Goal: Information Seeking & Learning: Learn about a topic

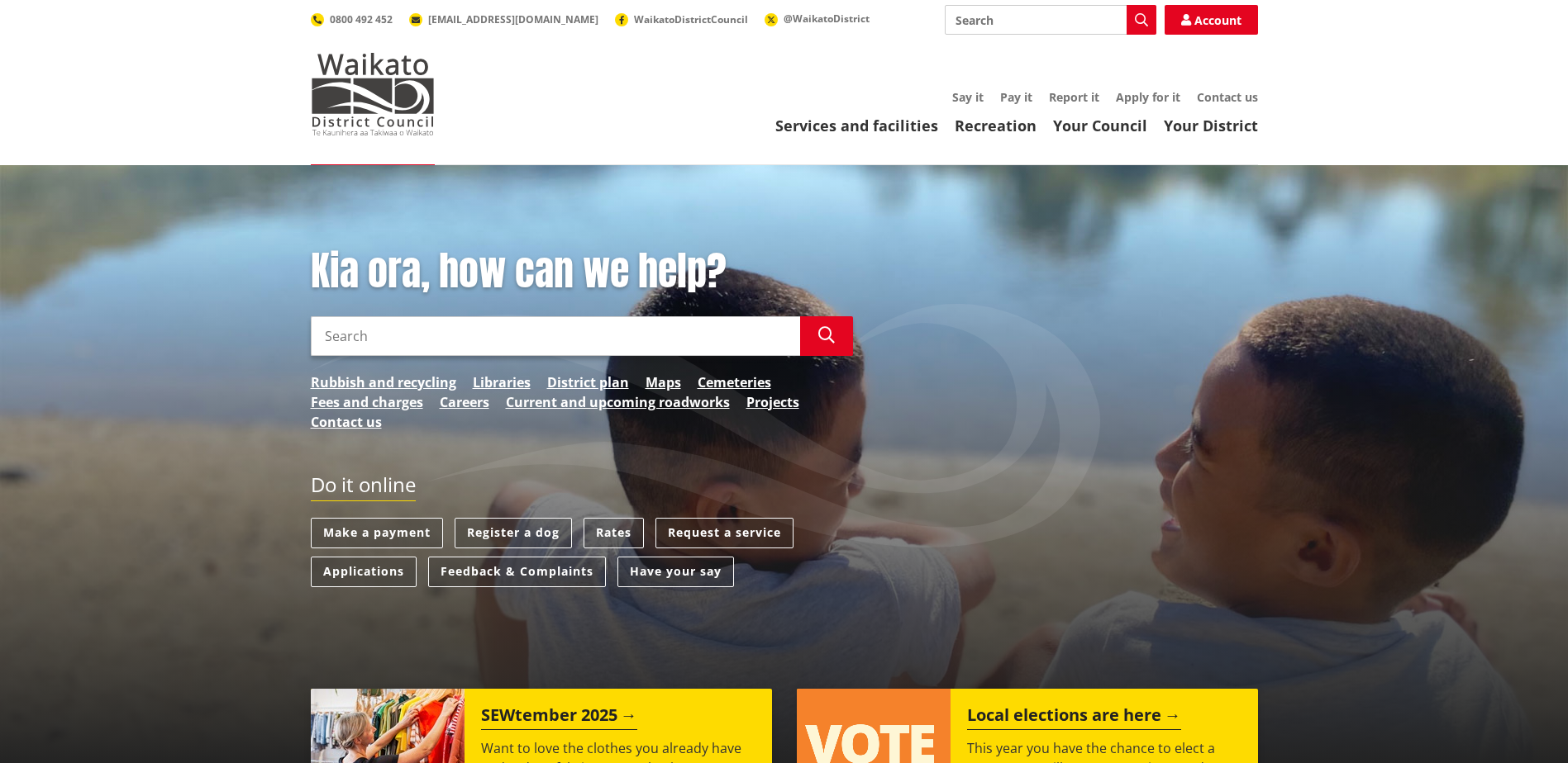
click at [1113, 113] on div "Services and facilities Recreation Your Council Your District Say it Pay it Rep…" at bounding box center [862, 113] width 790 height 44
click at [1114, 124] on link "Your Council" at bounding box center [1100, 125] width 95 height 20
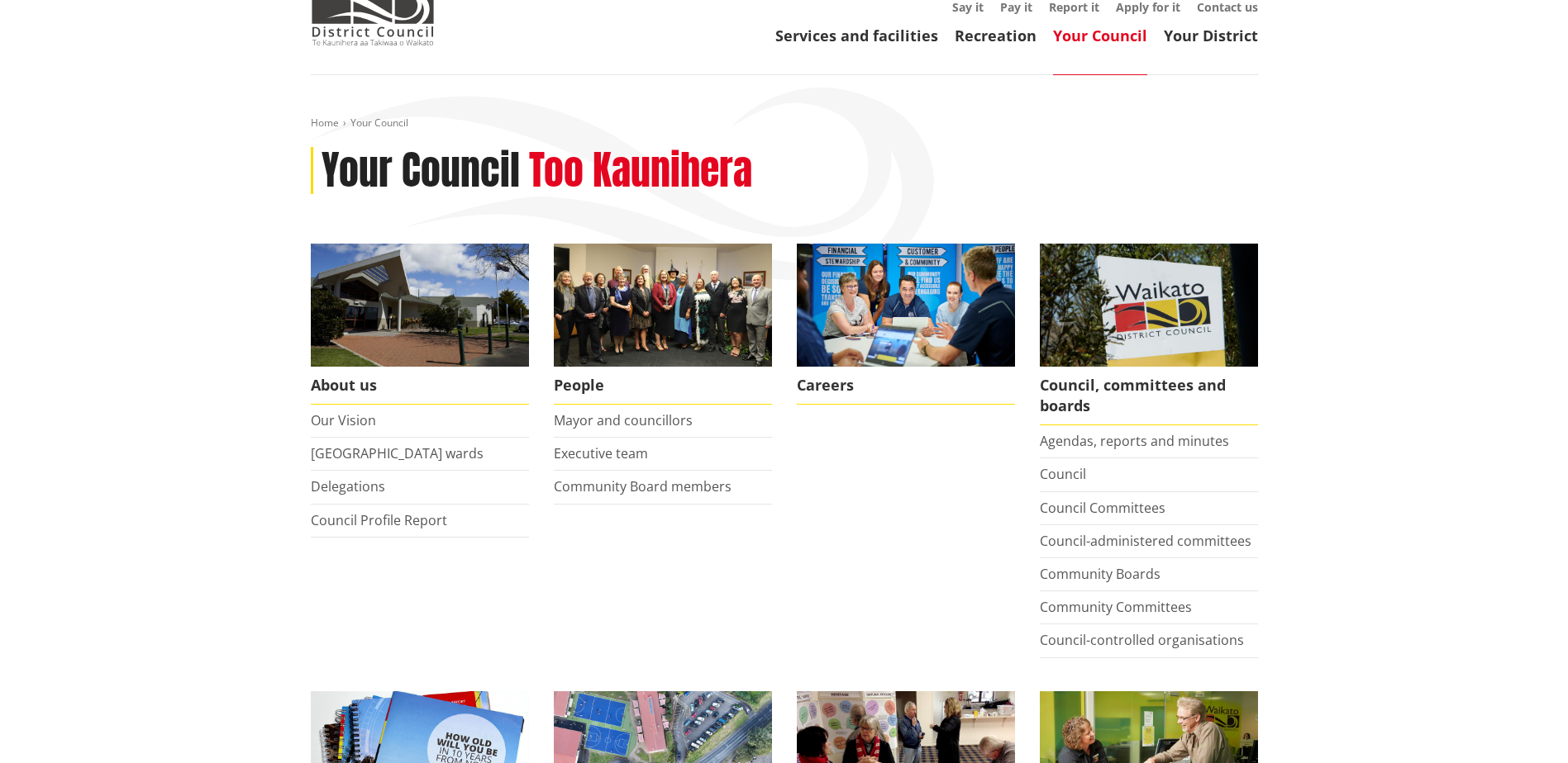
scroll to position [661, 0]
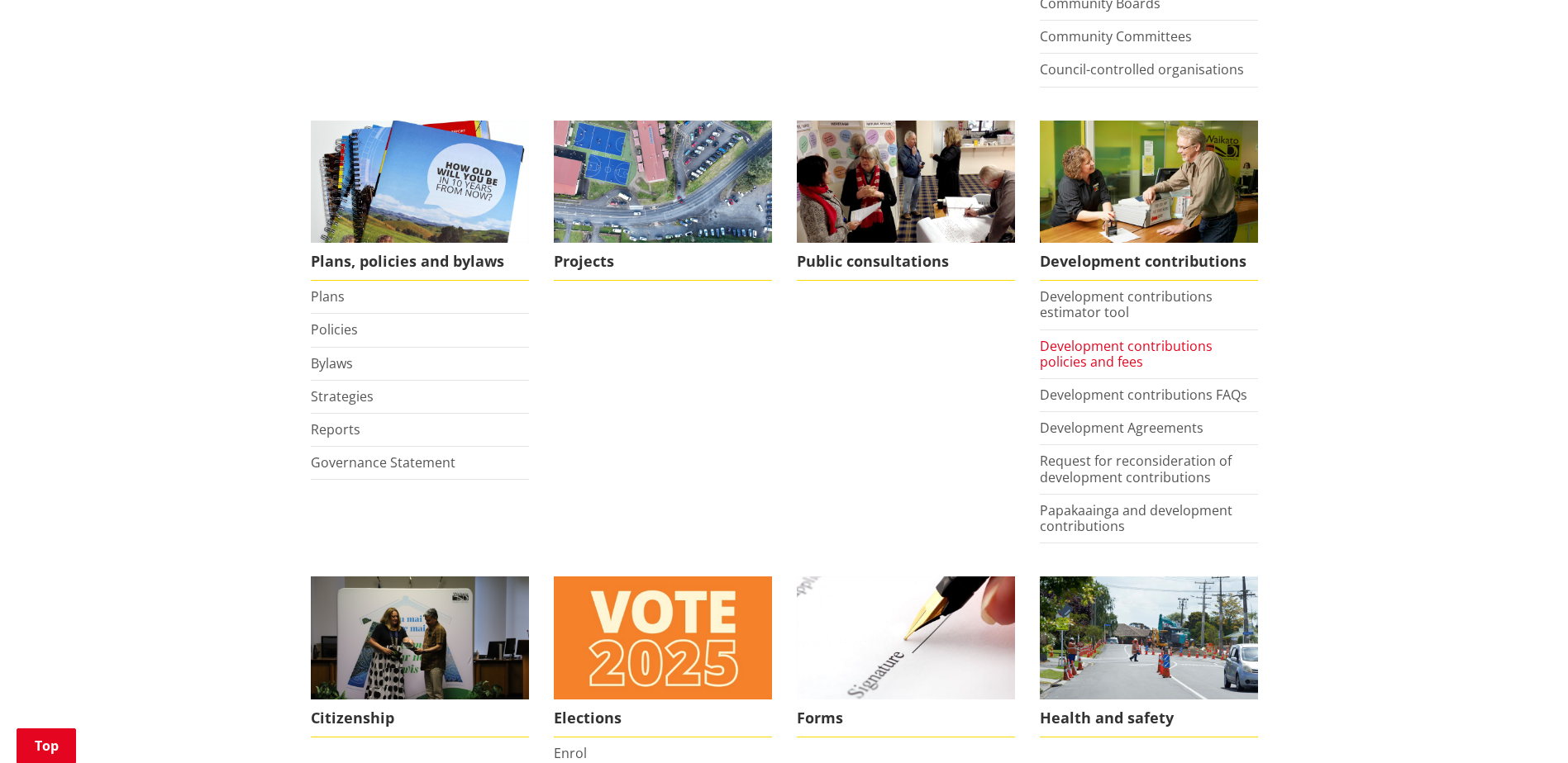
click at [1081, 355] on link "Development contributions policies and fees" at bounding box center [1125, 355] width 173 height 34
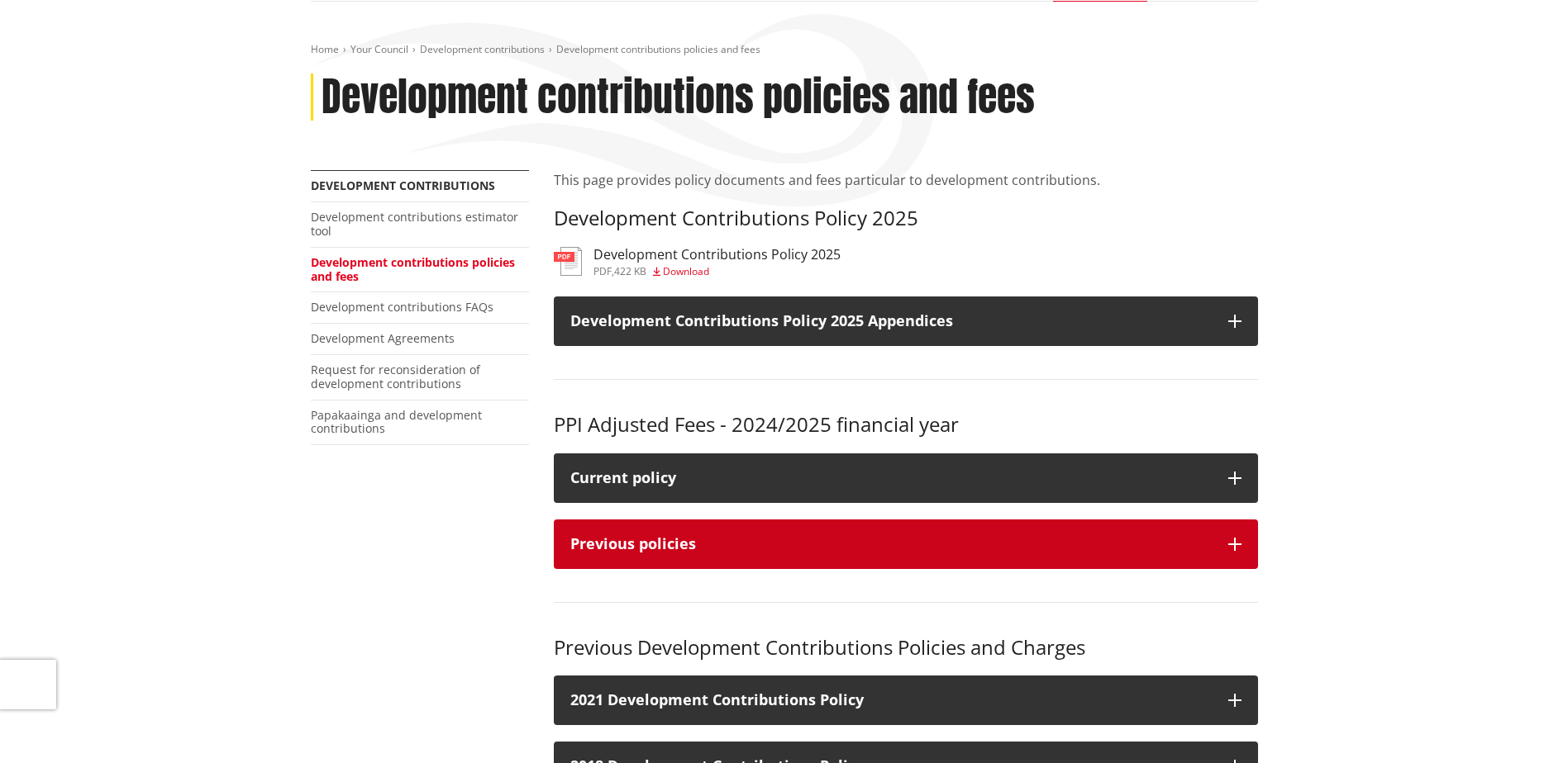
scroll to position [331, 0]
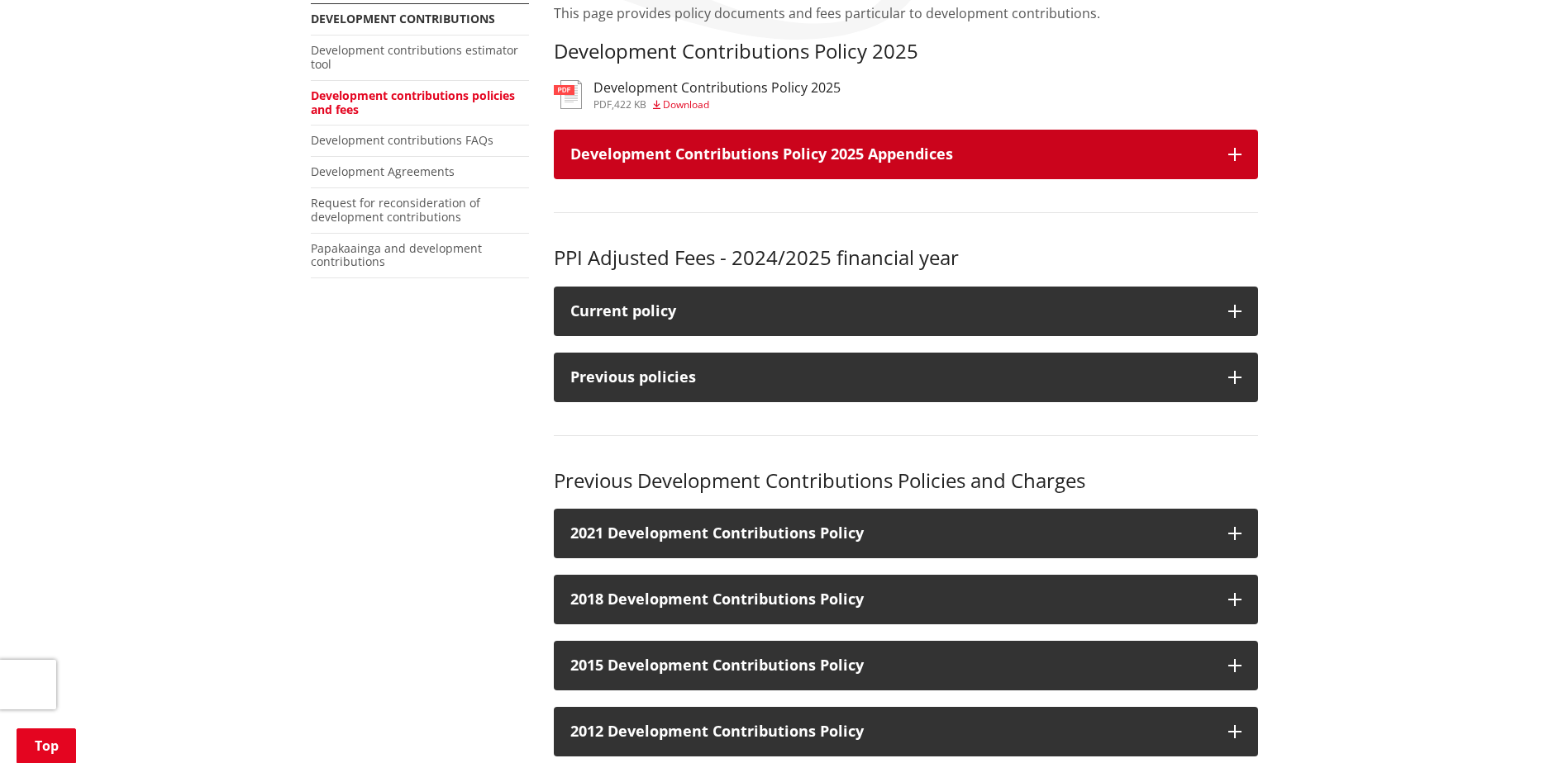
click at [875, 161] on h3 "Development Contributions Policy 2025 Appendices" at bounding box center [891, 154] width 641 height 16
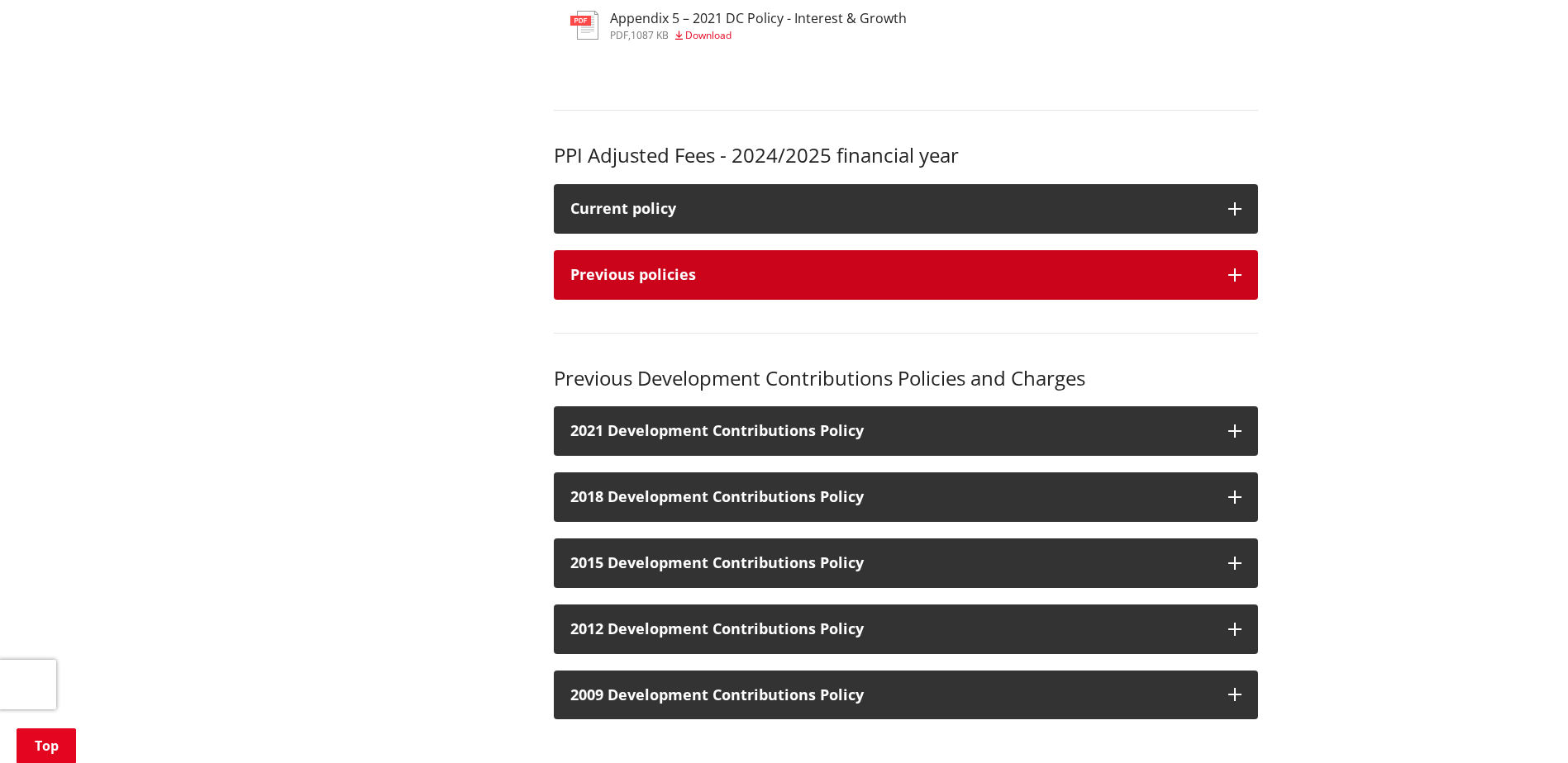
scroll to position [1240, 0]
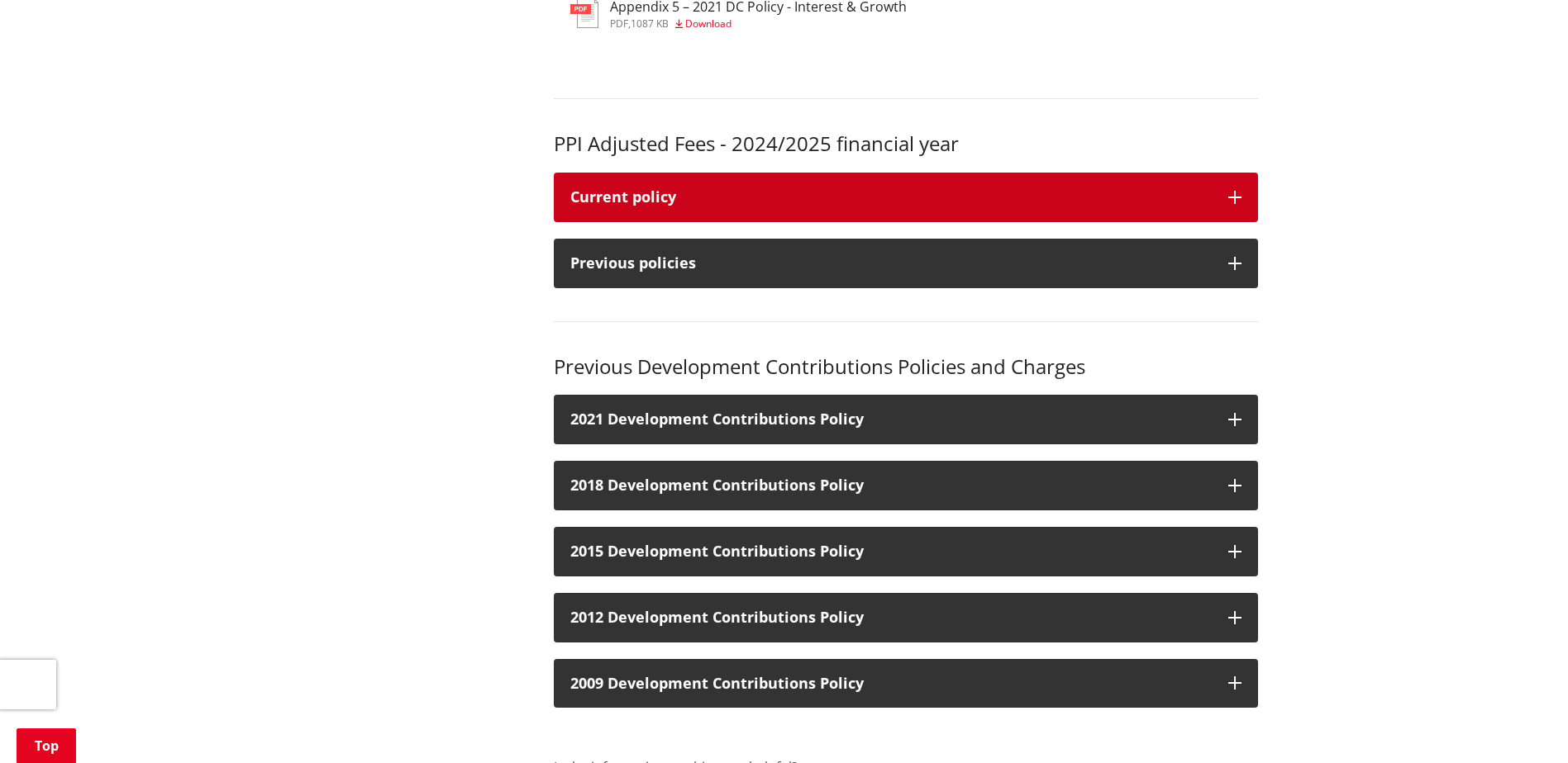
click at [735, 206] on button "Current policy" at bounding box center [906, 198] width 705 height 49
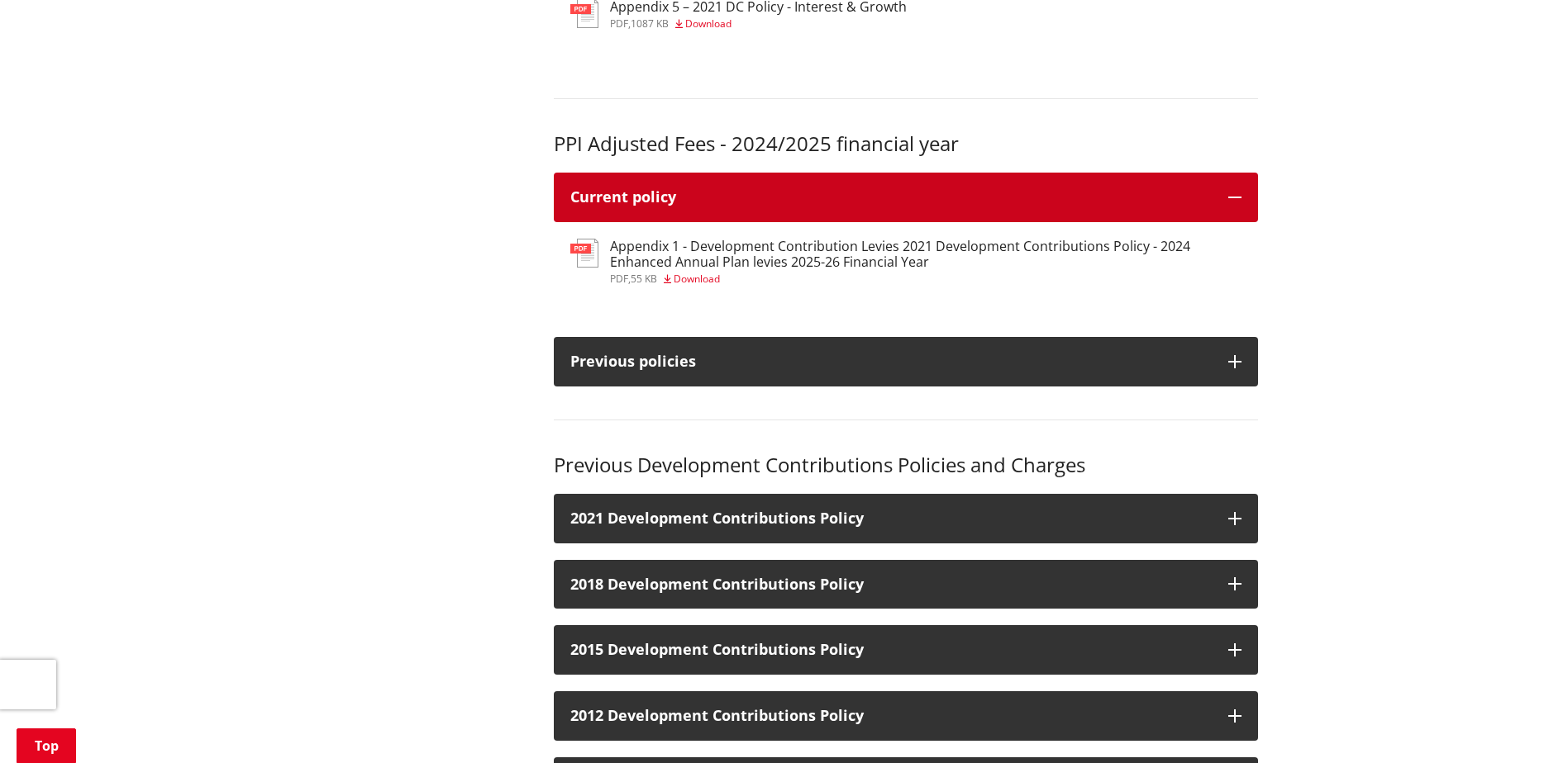
click at [800, 199] on div "Current policy" at bounding box center [891, 197] width 641 height 16
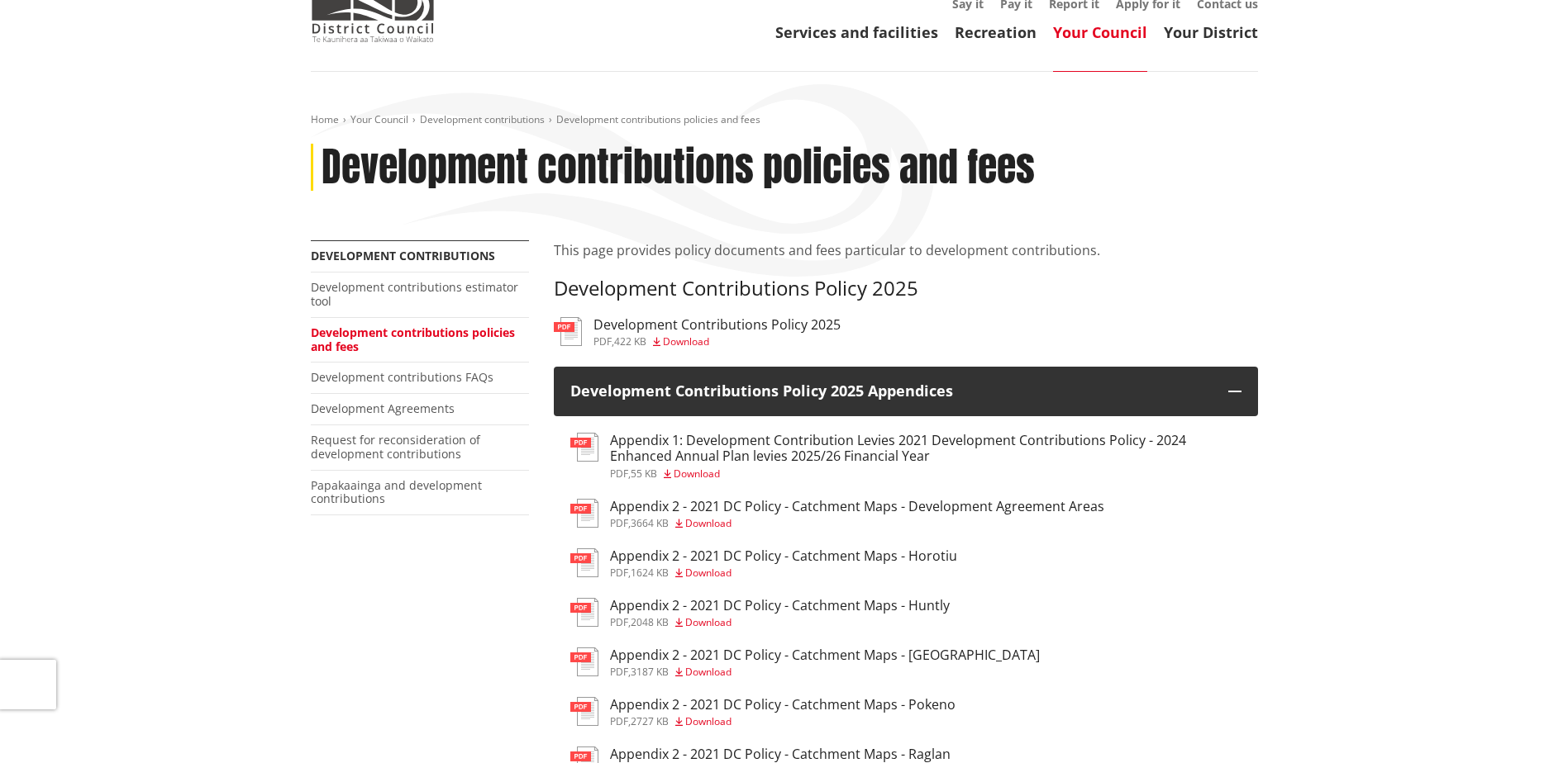
scroll to position [0, 0]
